Goal: Task Accomplishment & Management: Manage account settings

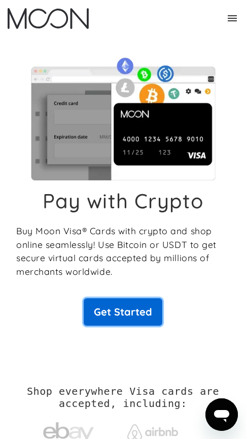
click at [105, 321] on link "Get Started" at bounding box center [123, 311] width 79 height 27
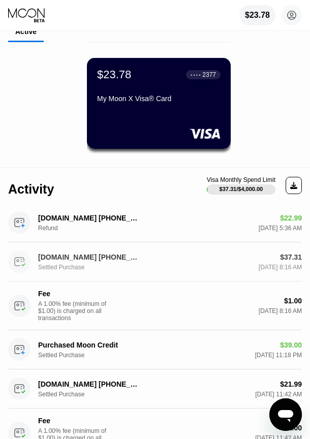
scroll to position [102, 0]
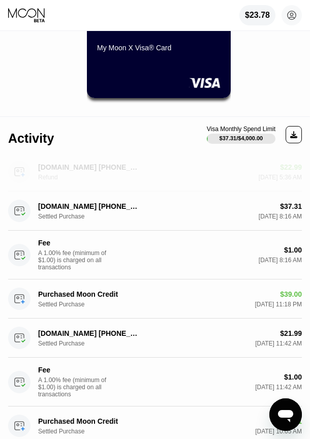
click at [55, 171] on div "MATCH.COM 800-326-5161 US Refund" at bounding box center [89, 172] width 102 height 18
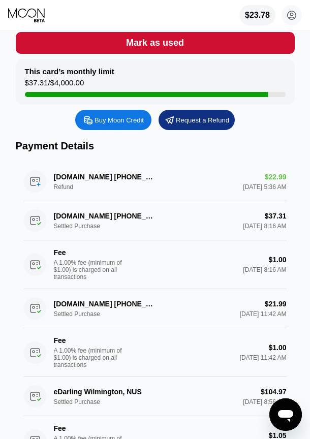
scroll to position [203, 0]
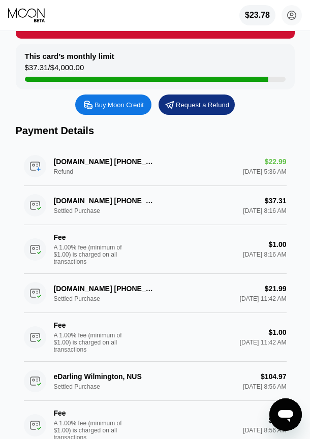
click at [109, 171] on div "MATCH.COM 800-326-5161 US Refund $22.99 Sep 21, 2025 5:36 AM" at bounding box center [155, 166] width 262 height 39
drag, startPoint x: 58, startPoint y: 185, endPoint x: 39, endPoint y: 180, distance: 19.9
click at [57, 185] on div "MATCH.COM 800-326-5161 US Refund $22.99 Sep 21, 2025 5:36 AM" at bounding box center [155, 166] width 262 height 39
click at [31, 177] on div "MATCH.COM 800-326-5161 US Refund $22.99 Sep 21, 2025 5:36 AM" at bounding box center [155, 166] width 262 height 39
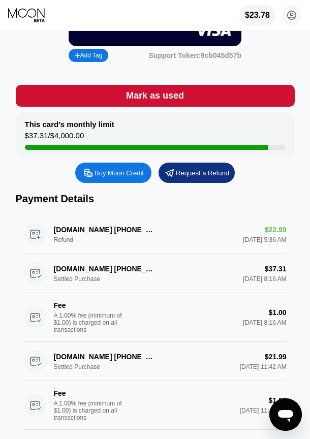
scroll to position [152, 0]
